Goal: Complete application form

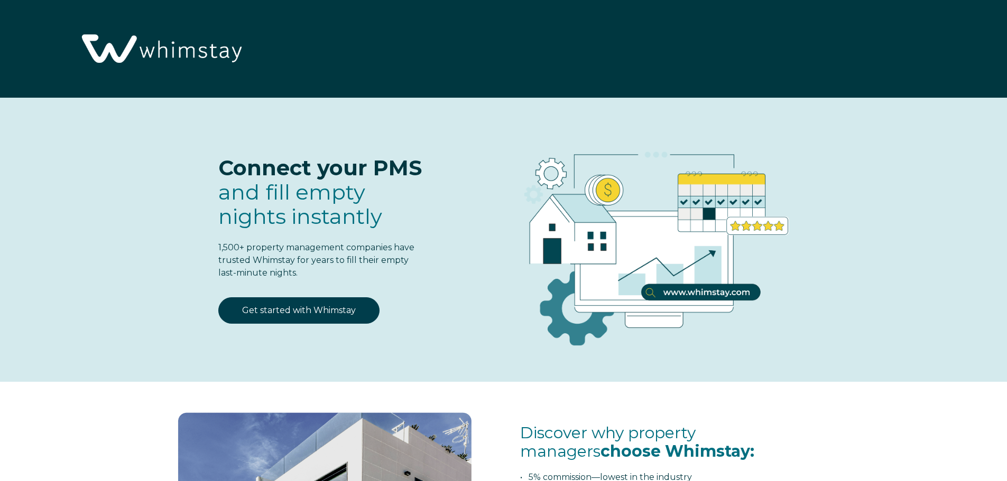
select select "PH"
select select "Standard"
click at [184, 54] on img at bounding box center [160, 49] width 173 height 89
click at [173, 49] on img at bounding box center [160, 49] width 173 height 89
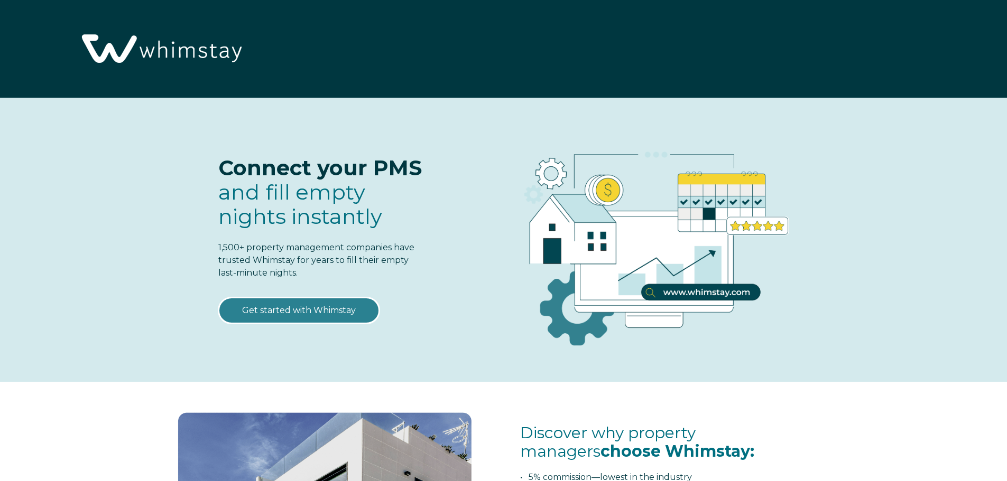
click at [301, 312] on link "Get started with Whimstay" at bounding box center [298, 310] width 161 height 26
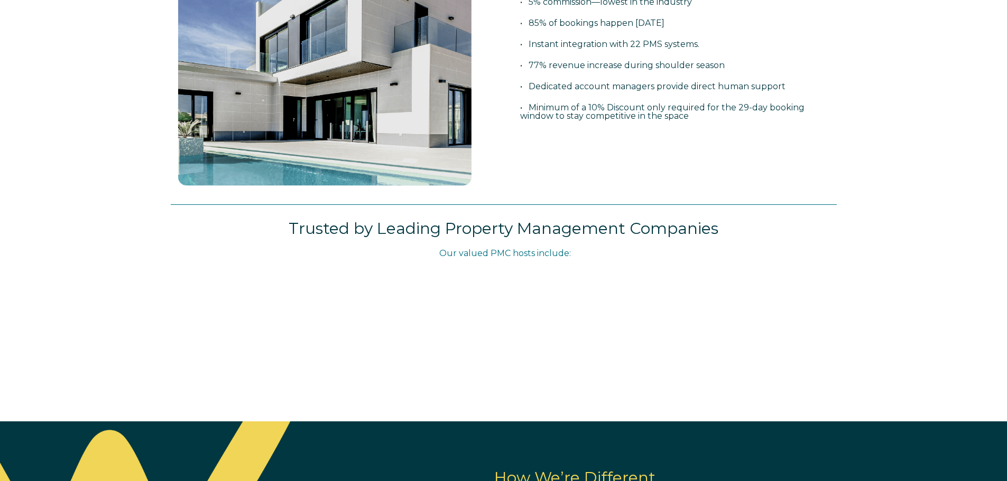
select select "PH"
select select "Standard"
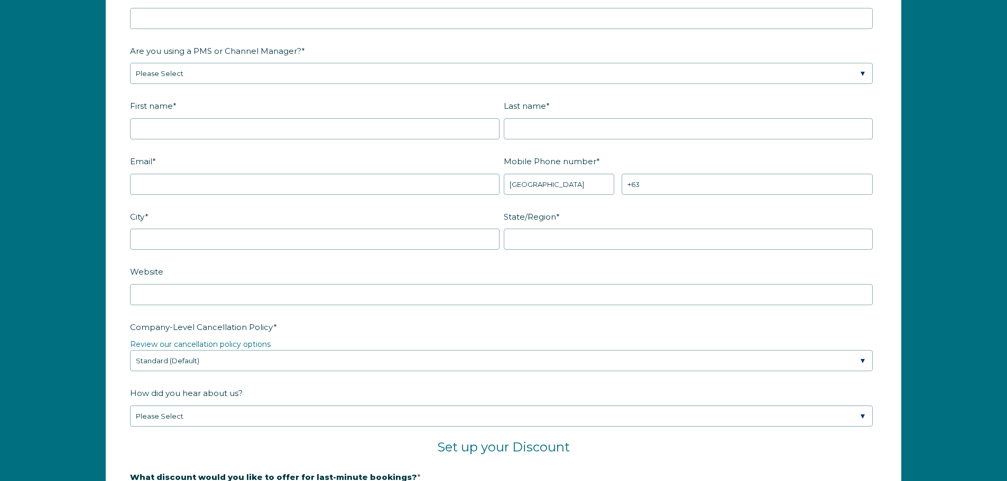
scroll to position [1531, 0]
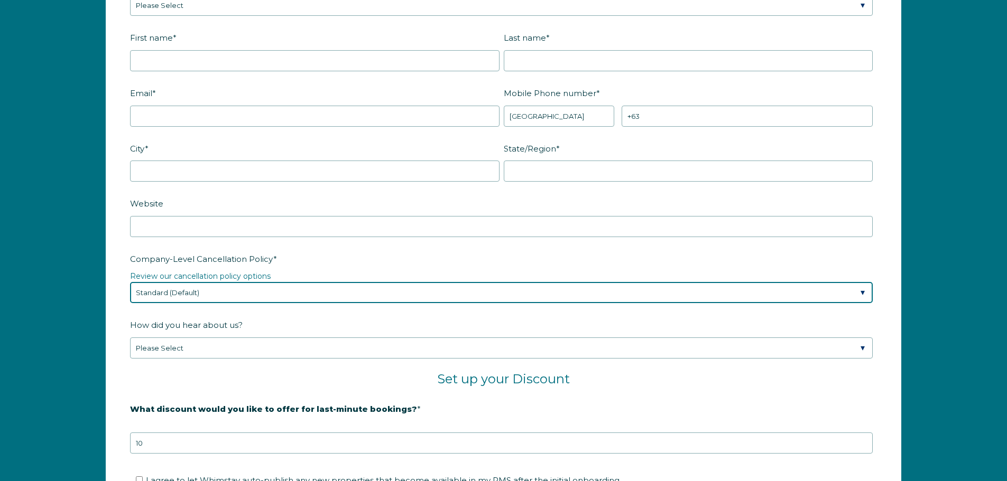
click at [565, 288] on select "Please Select Partial Standard (Default) Moderate Strict" at bounding box center [501, 292] width 742 height 21
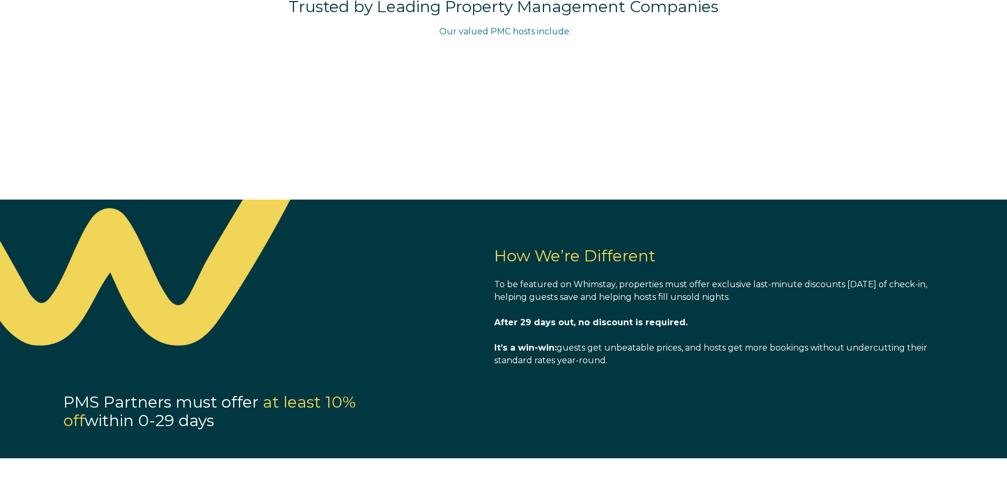
scroll to position [685, 0]
